Goal: Transaction & Acquisition: Register for event/course

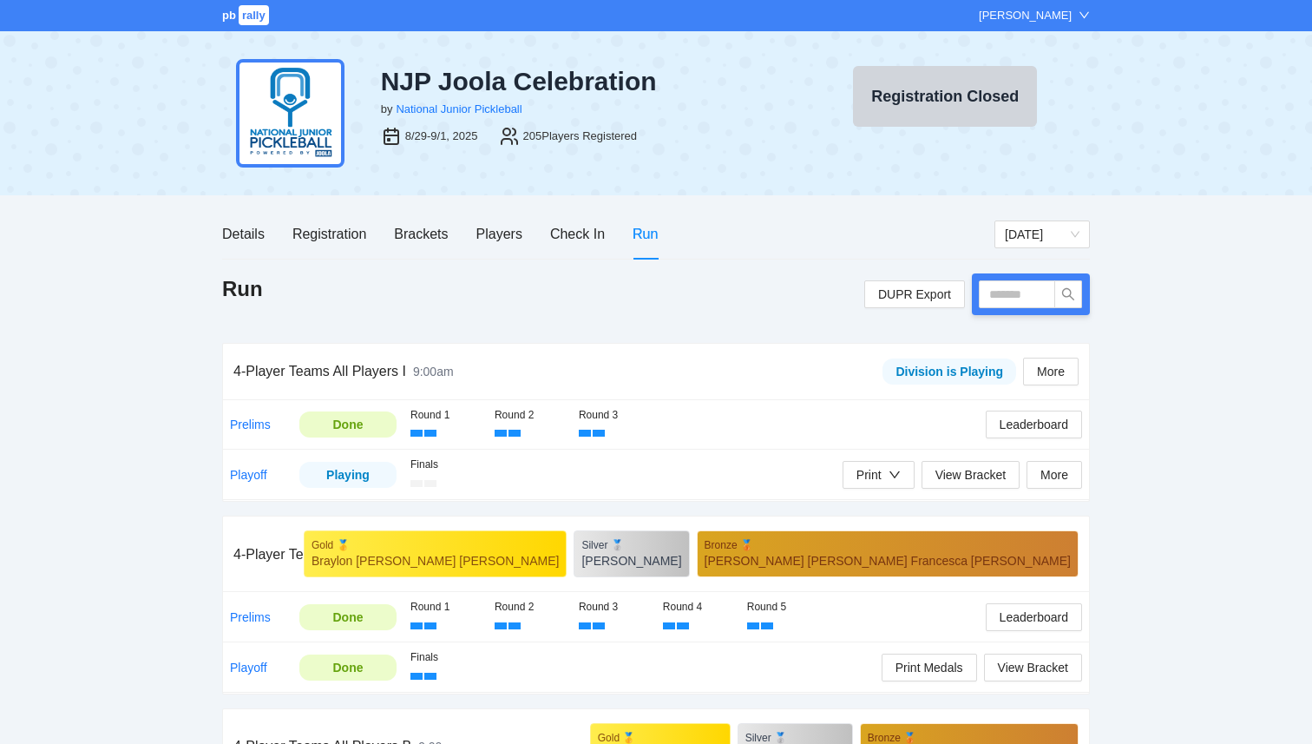
click at [227, 26] on div "pb rally [PERSON_NAME]" at bounding box center [656, 15] width 1312 height 31
click at [231, 16] on span "pb" at bounding box center [229, 15] width 14 height 13
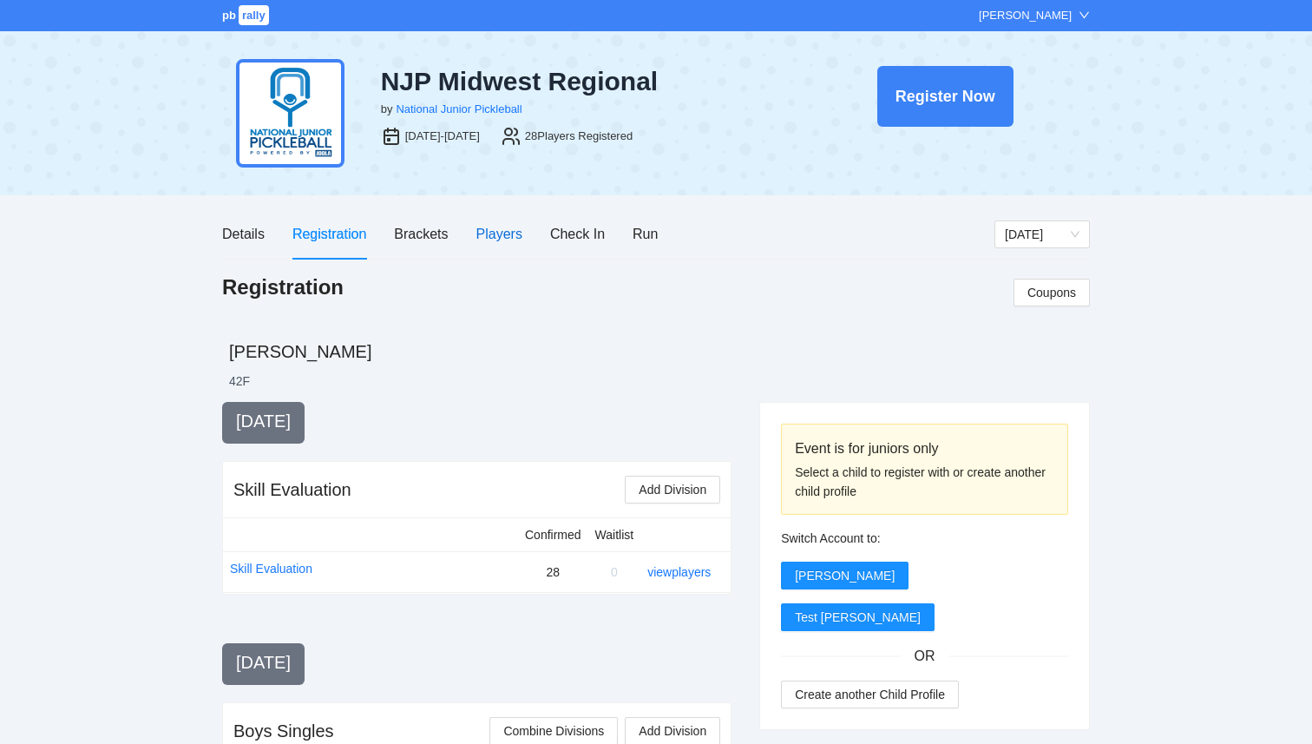
click at [482, 240] on div "Players" at bounding box center [500, 234] width 46 height 22
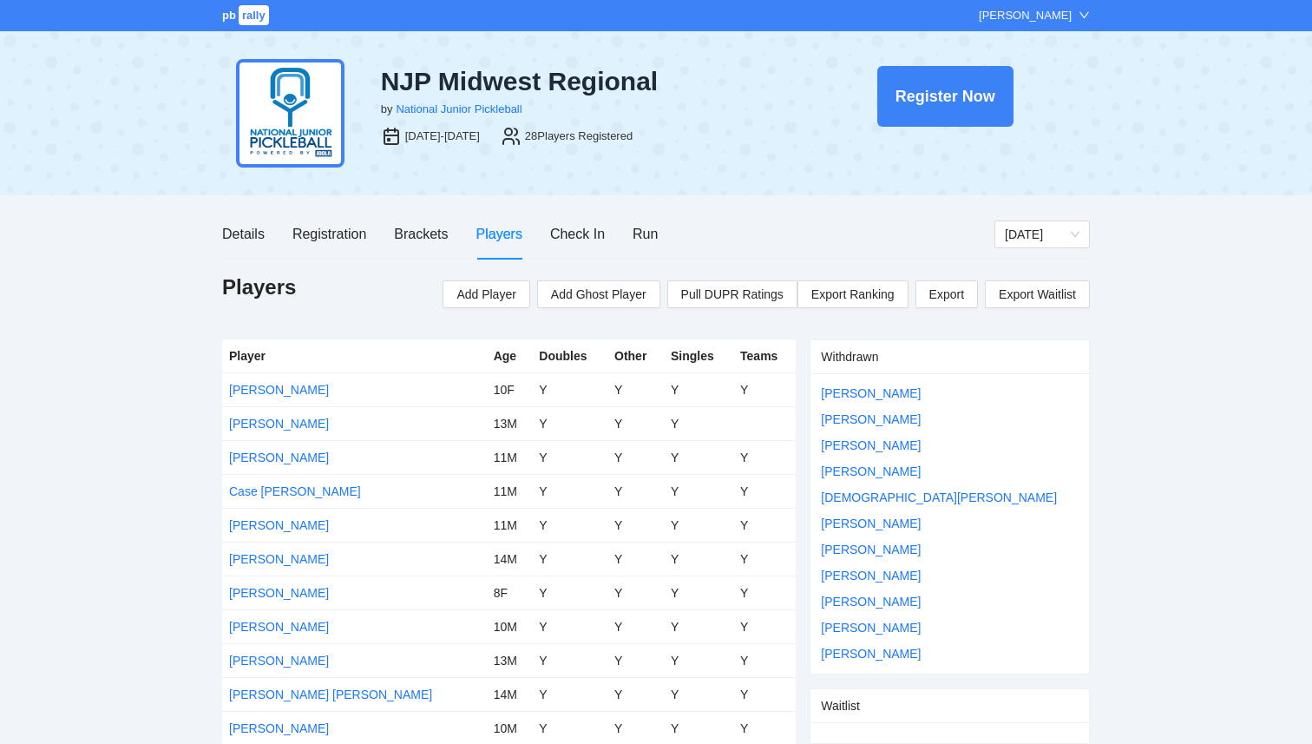
scroll to position [11, 0]
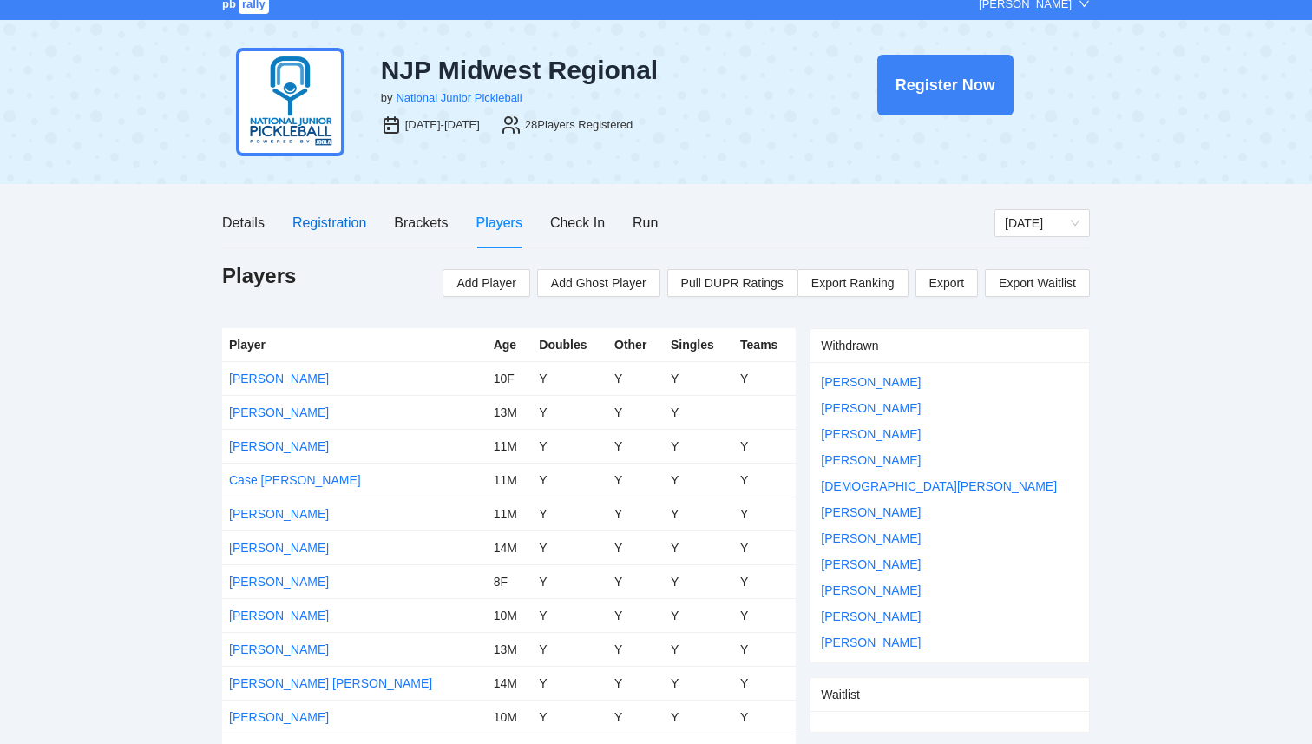
click at [339, 224] on div "Registration" at bounding box center [330, 223] width 74 height 22
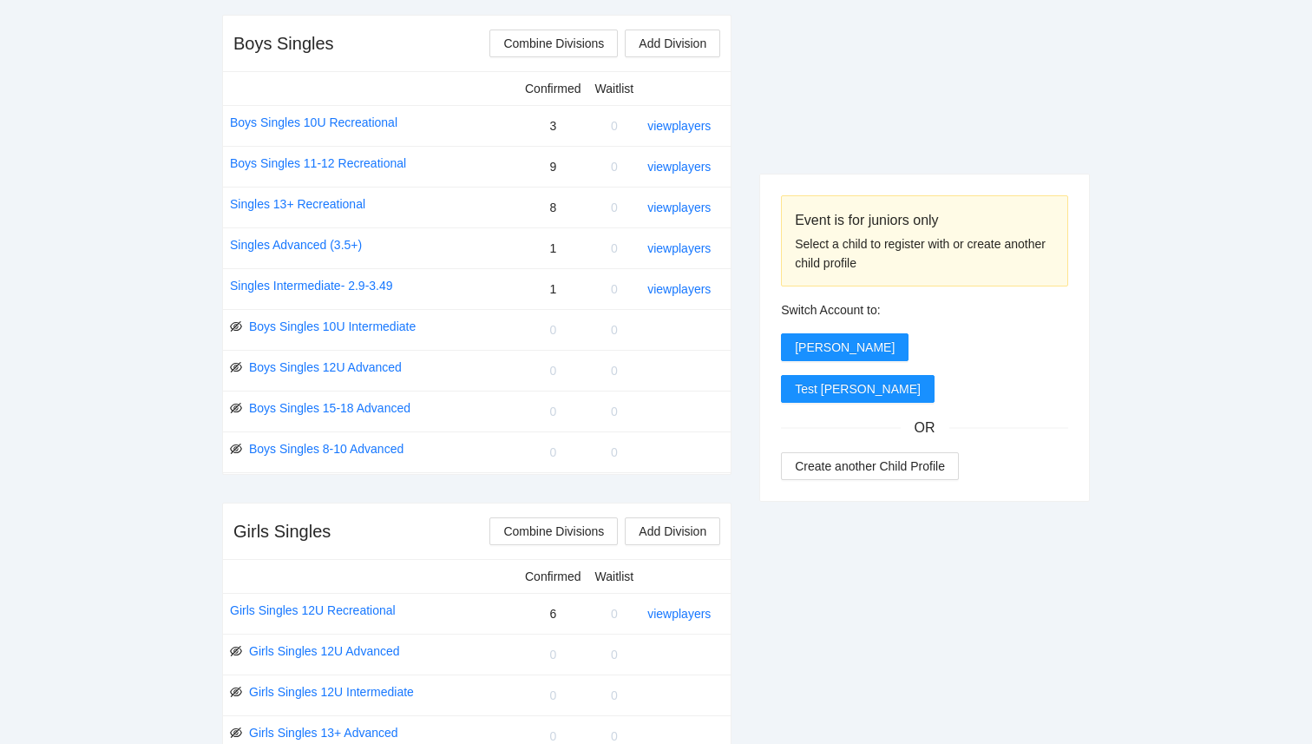
scroll to position [687, 0]
